Goal: Information Seeking & Learning: Learn about a topic

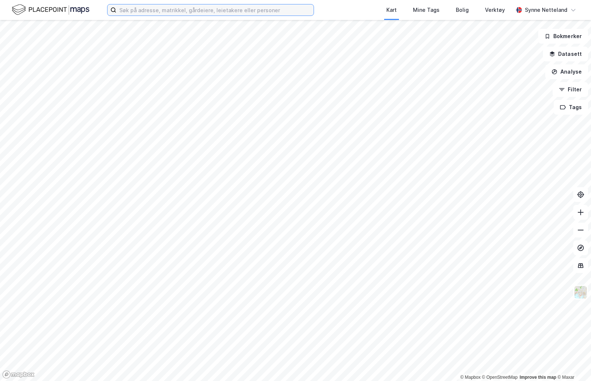
click at [133, 10] on input at bounding box center [214, 9] width 197 height 11
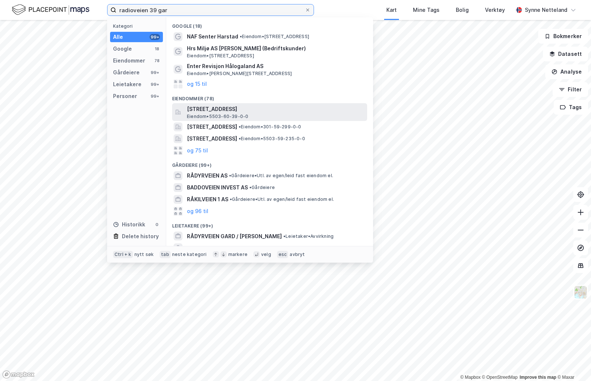
type input "radioveien 39 gar"
click at [241, 107] on span "[STREET_ADDRESS]" at bounding box center [275, 109] width 177 height 9
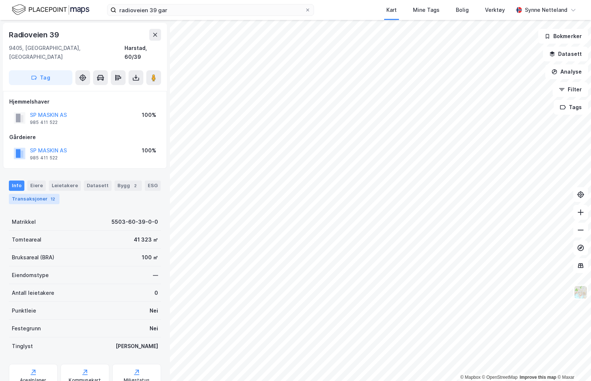
click at [21, 194] on div "Transaksjoner 12" at bounding box center [34, 199] width 51 height 10
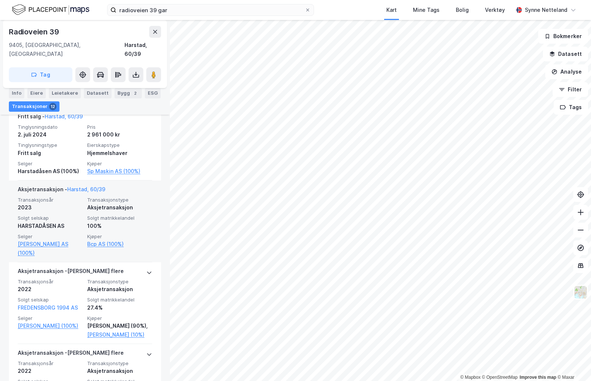
scroll to position [222, 0]
